Goal: Information Seeking & Learning: Learn about a topic

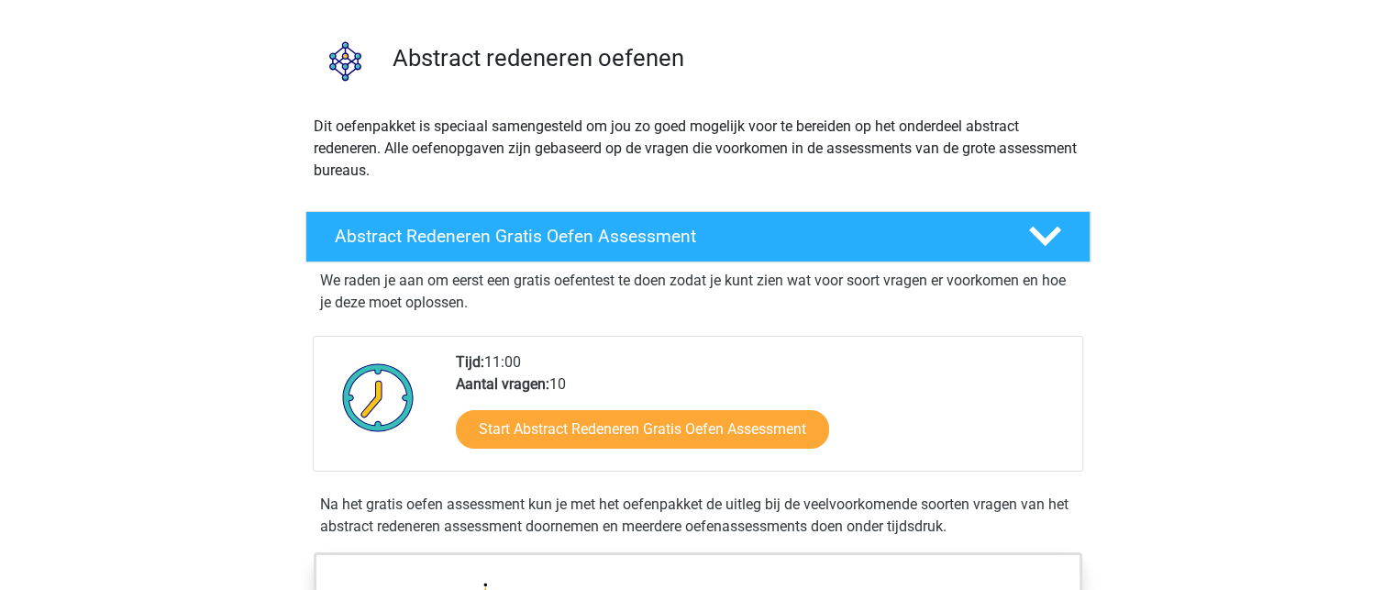
scroll to position [116, 0]
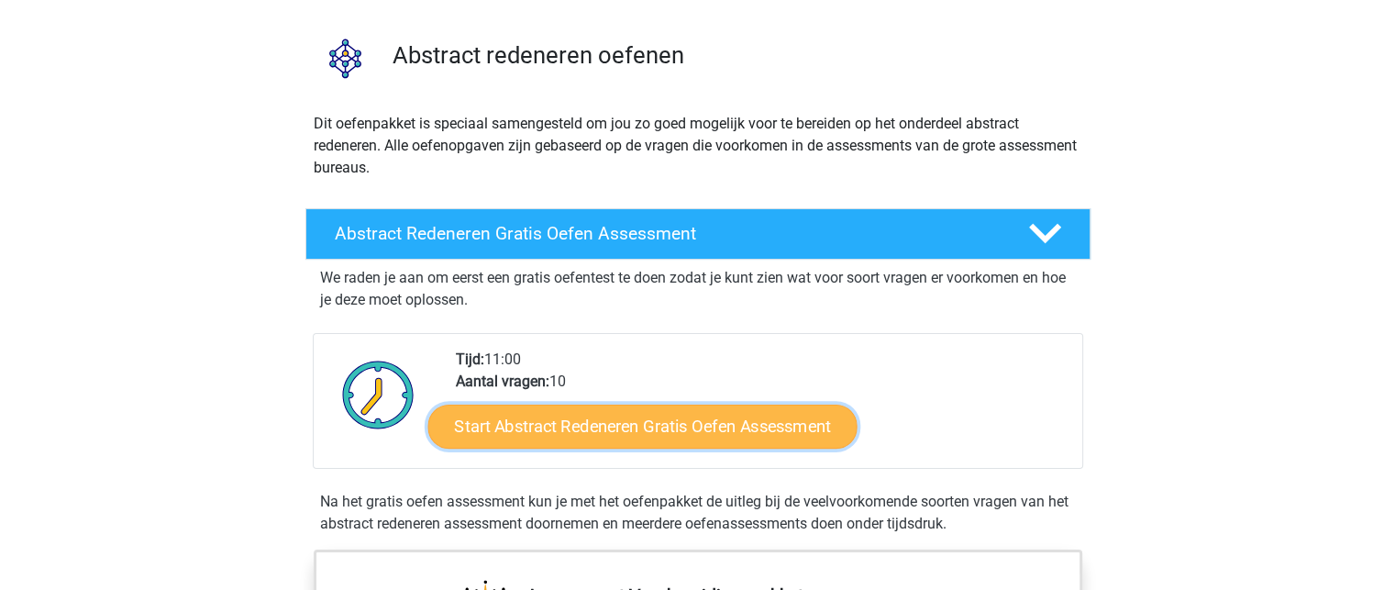
click at [613, 426] on link "Start Abstract Redeneren Gratis Oefen Assessment" at bounding box center [641, 426] width 429 height 44
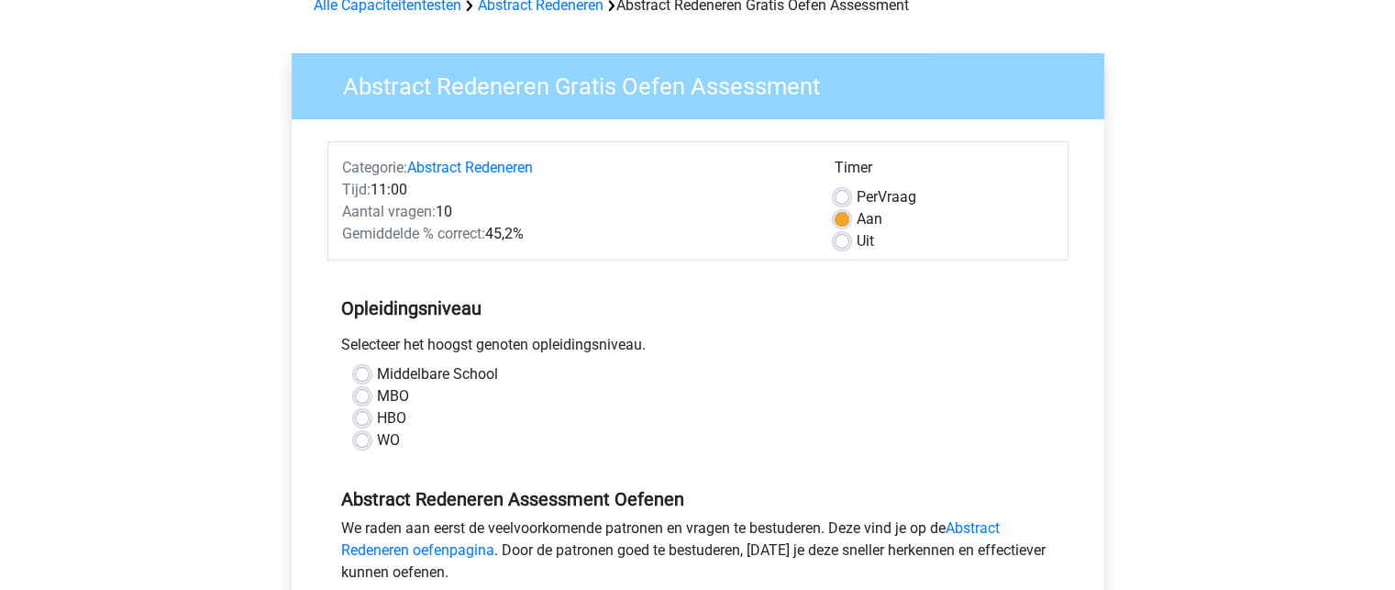
scroll to position [121, 0]
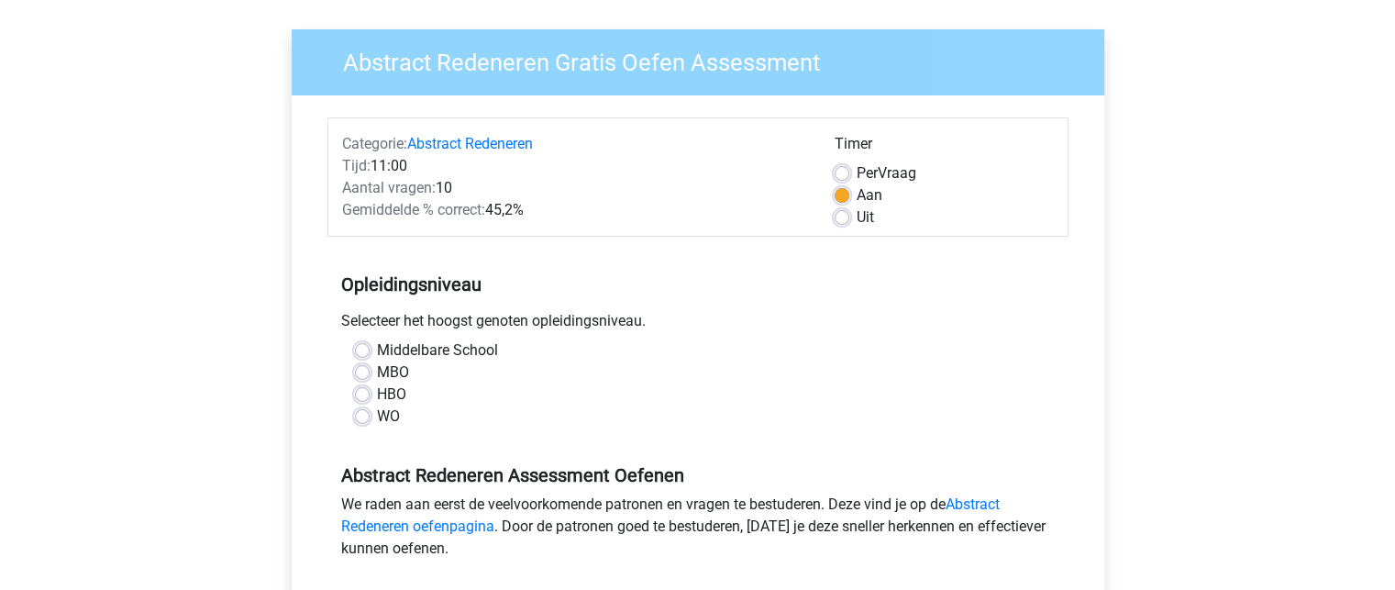
click at [377, 370] on label "MBO" at bounding box center [393, 372] width 32 height 22
click at [356, 370] on input "MBO" at bounding box center [362, 370] width 15 height 18
radio input "true"
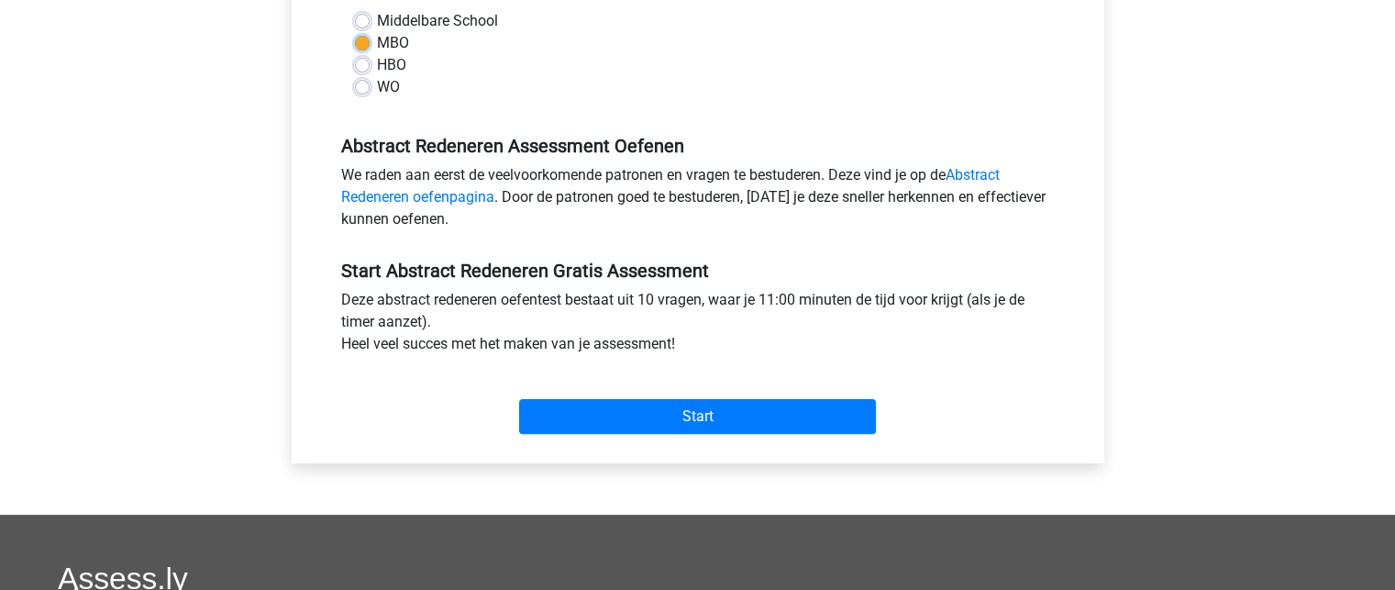
scroll to position [451, 0]
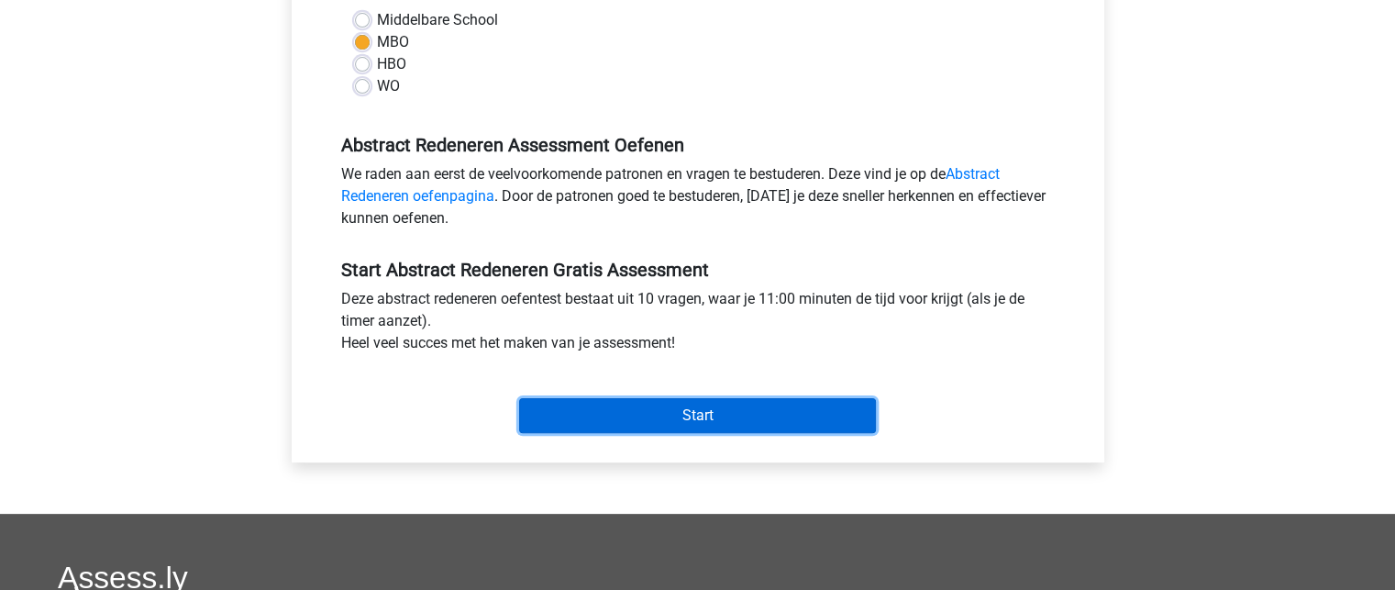
click at [596, 410] on input "Start" at bounding box center [697, 415] width 357 height 35
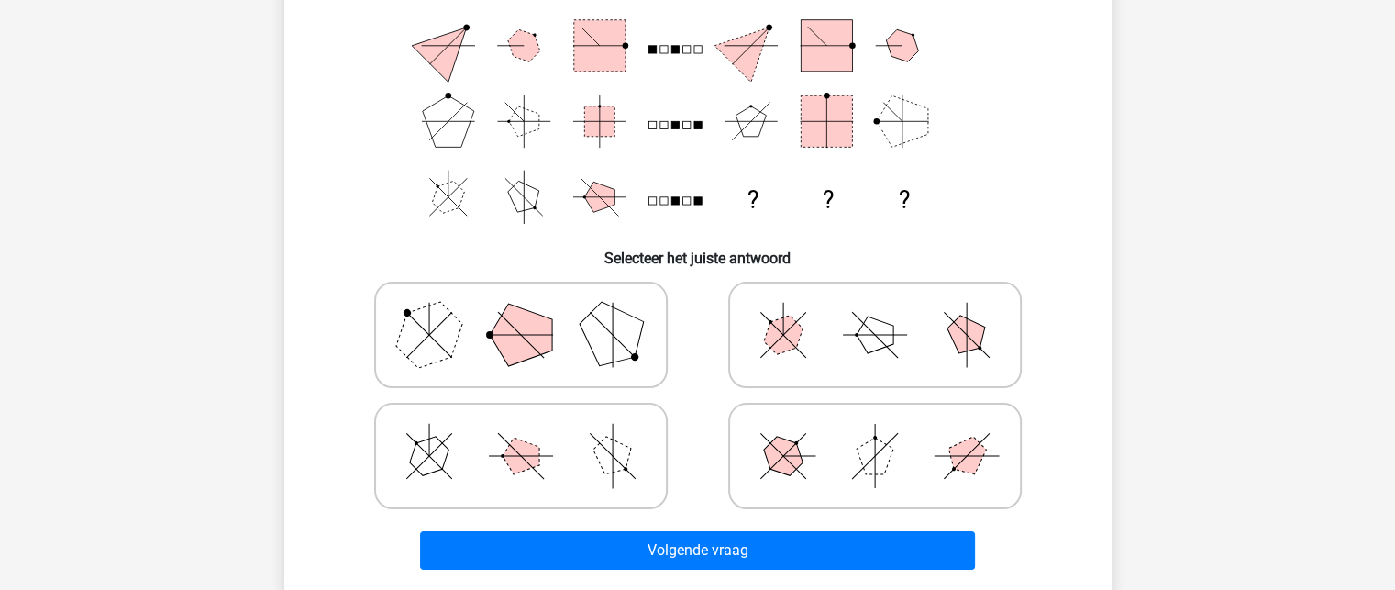
scroll to position [238, 0]
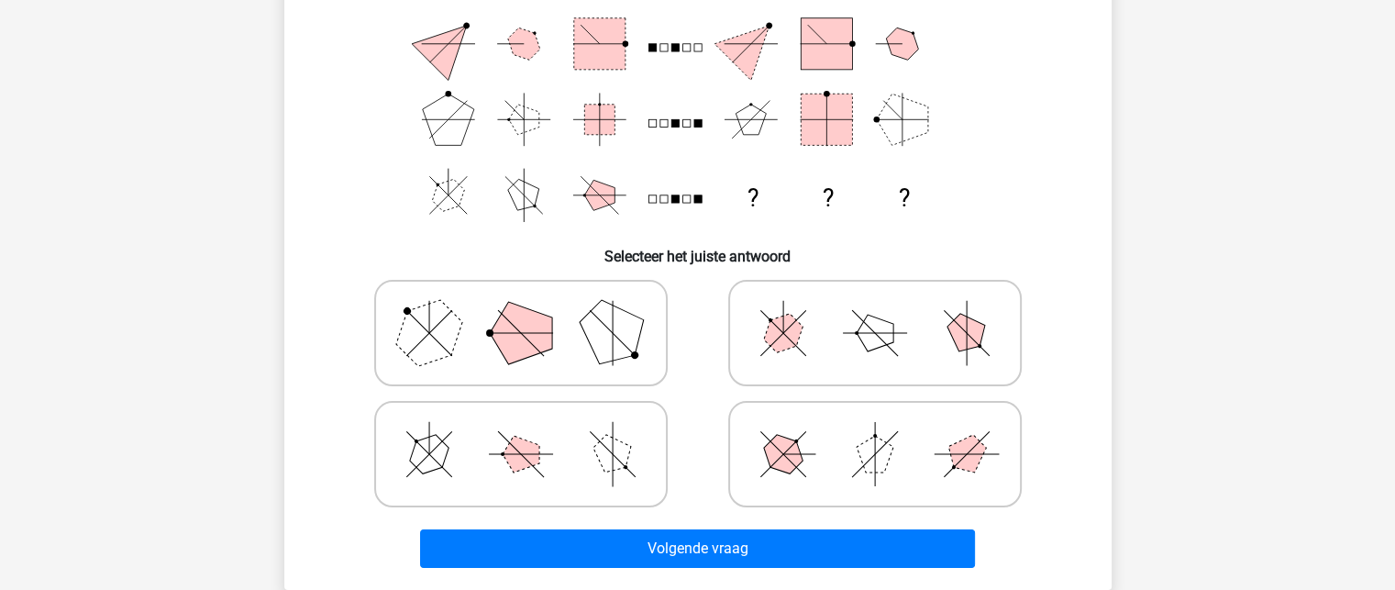
click at [619, 474] on icon at bounding box center [520, 454] width 275 height 92
click at [533, 431] on input "radio" at bounding box center [527, 425] width 12 height 12
radio input "true"
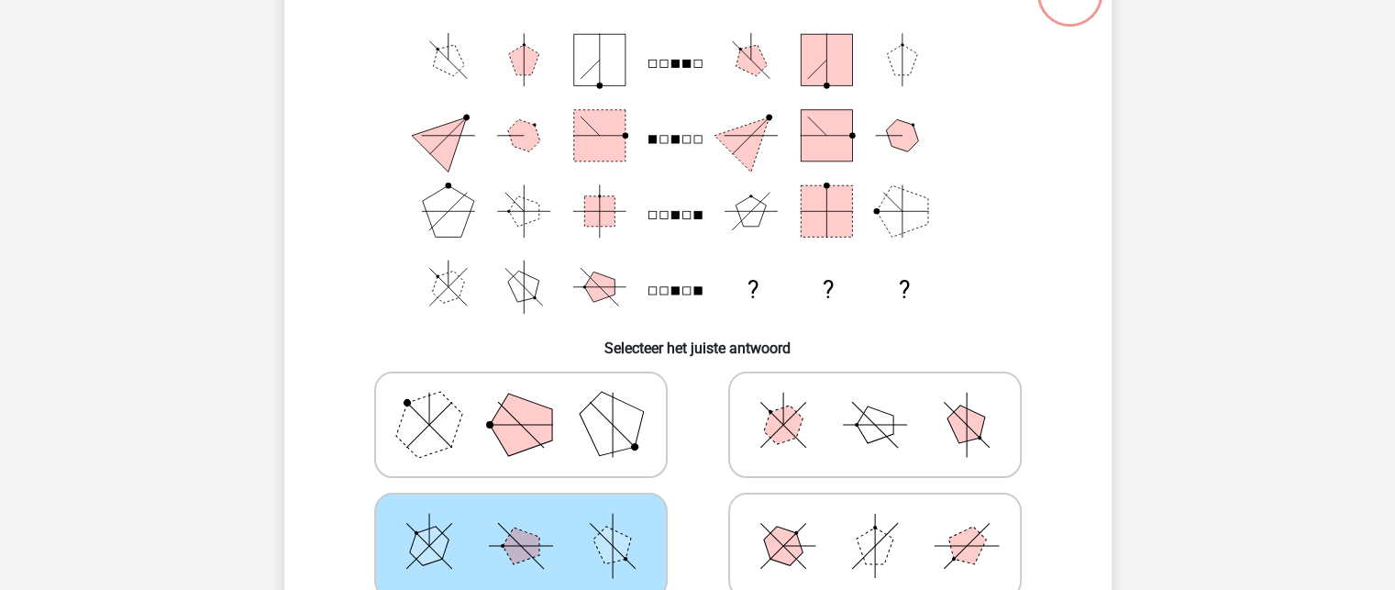
scroll to position [257, 0]
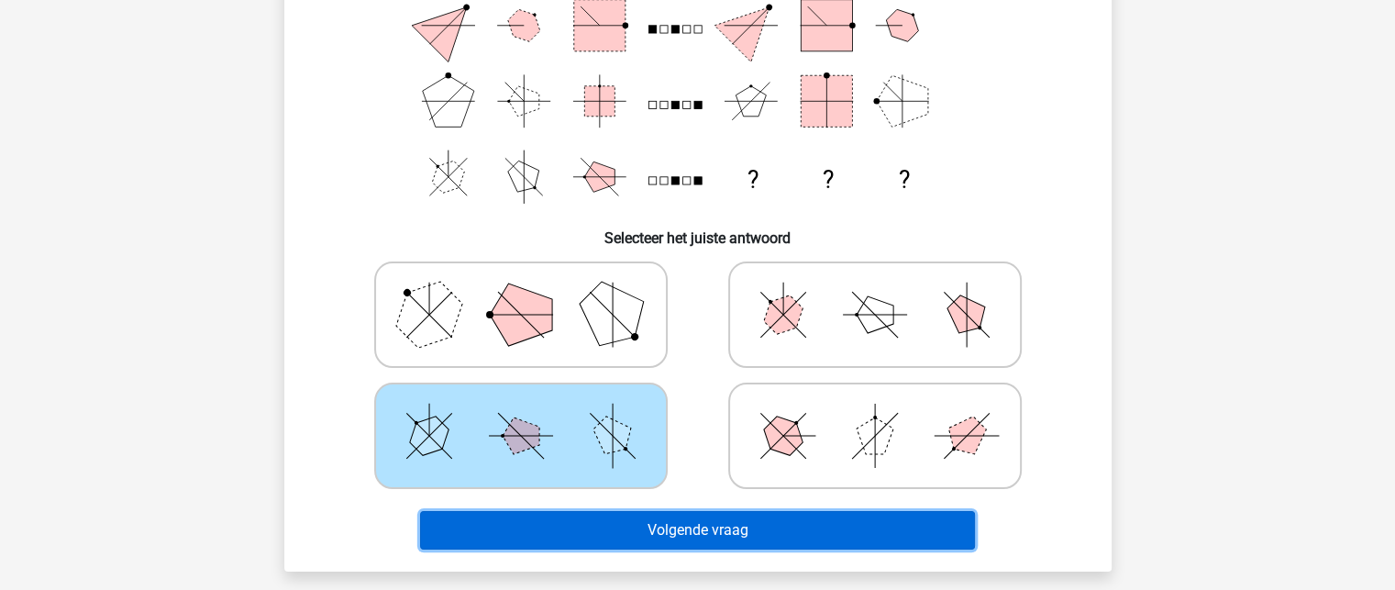
click at [750, 523] on button "Volgende vraag" at bounding box center [697, 530] width 555 height 39
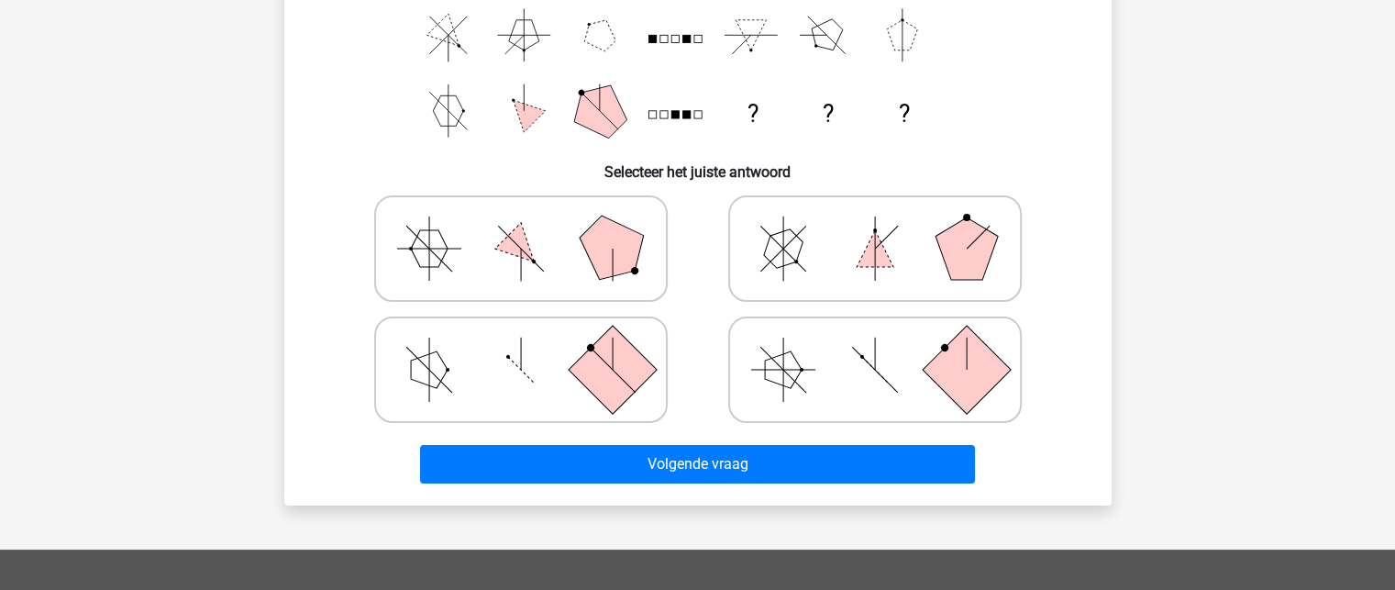
scroll to position [329, 0]
